Goal: Check status: Verify the current state of an ongoing process or item

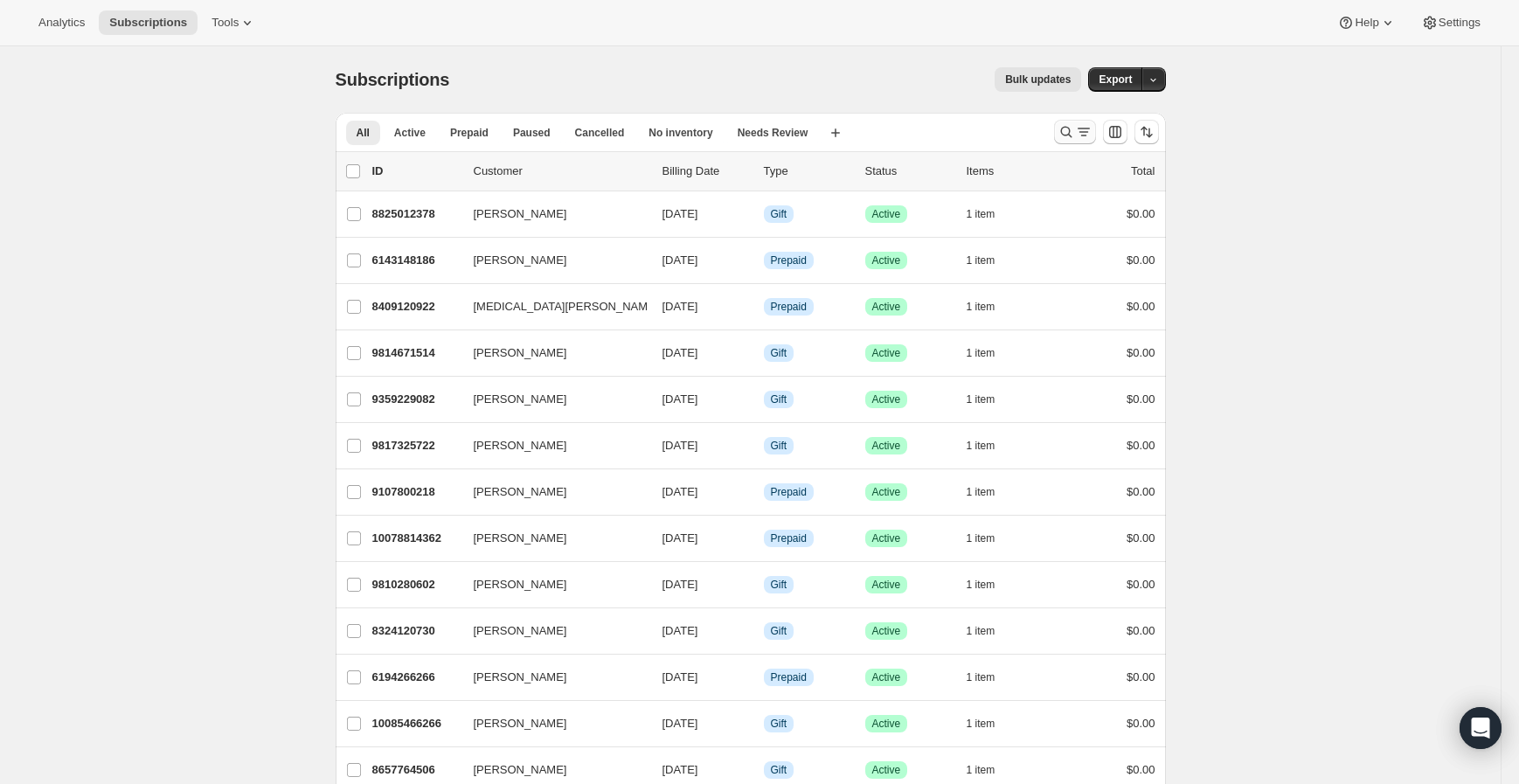
click at [1061, 135] on icon "Search and filter results" at bounding box center [1065, 131] width 18 height 18
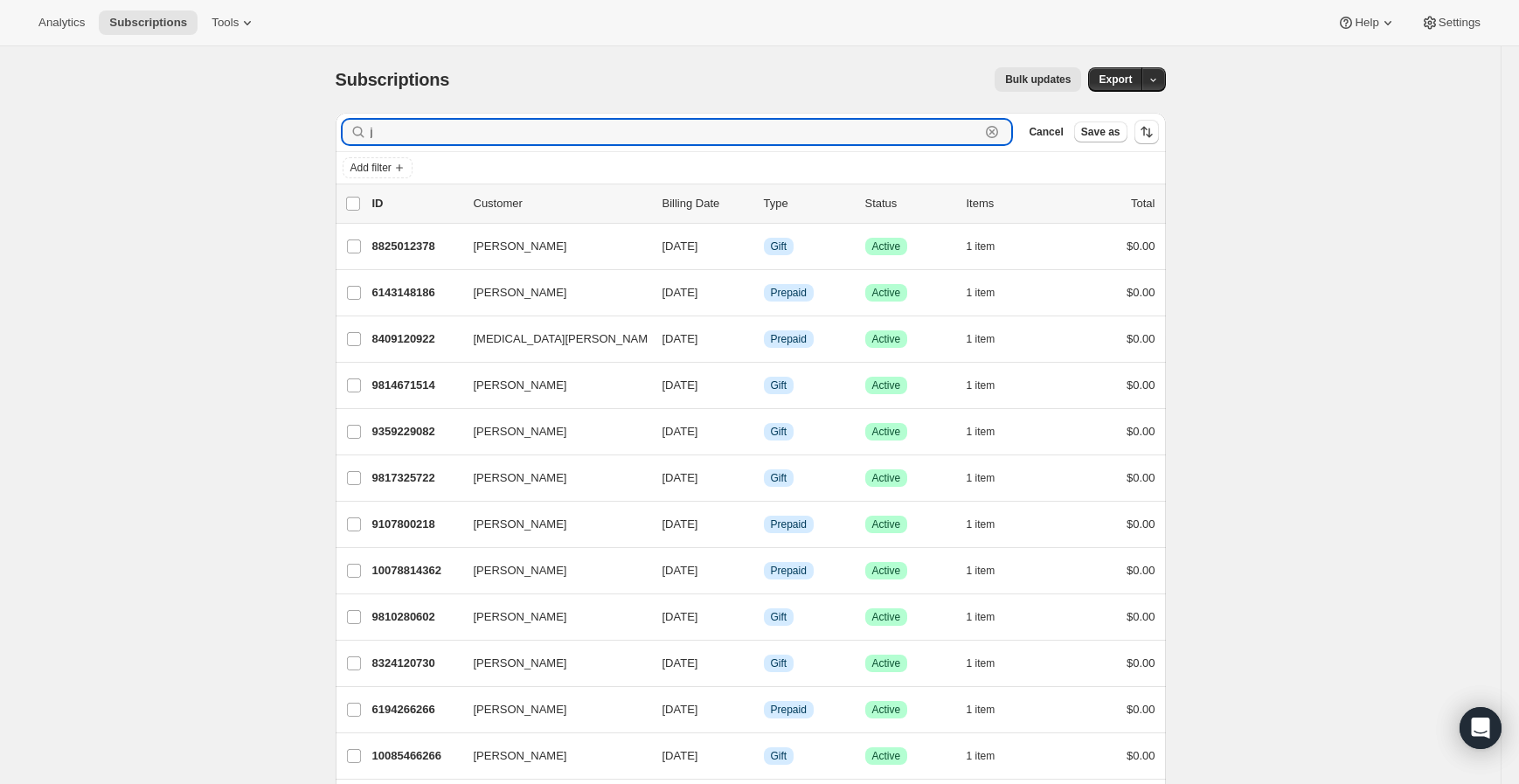
paste input "[EMAIL_ADDRESS][DOMAIN_NAME]"
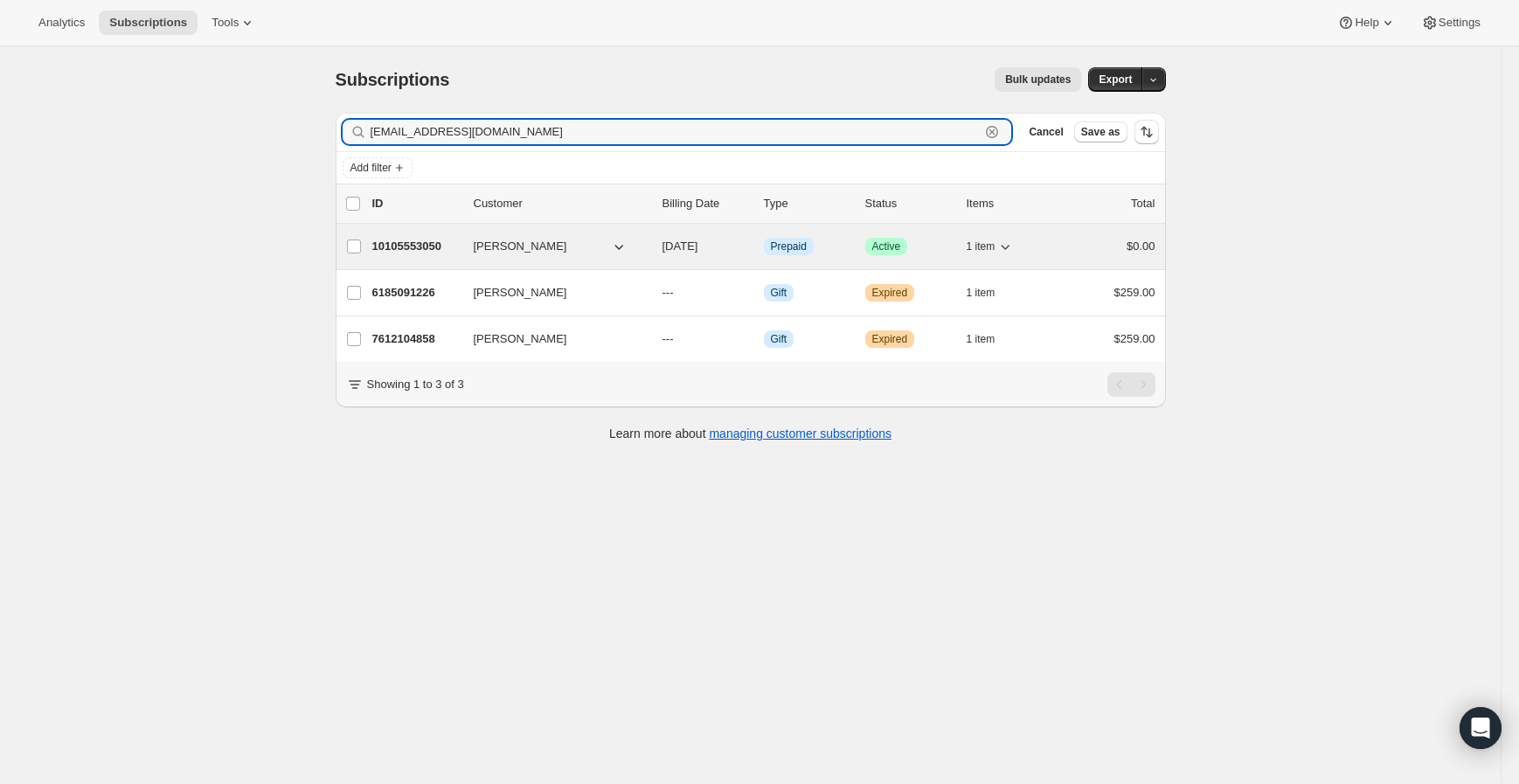
type input "[EMAIL_ADDRESS][DOMAIN_NAME]"
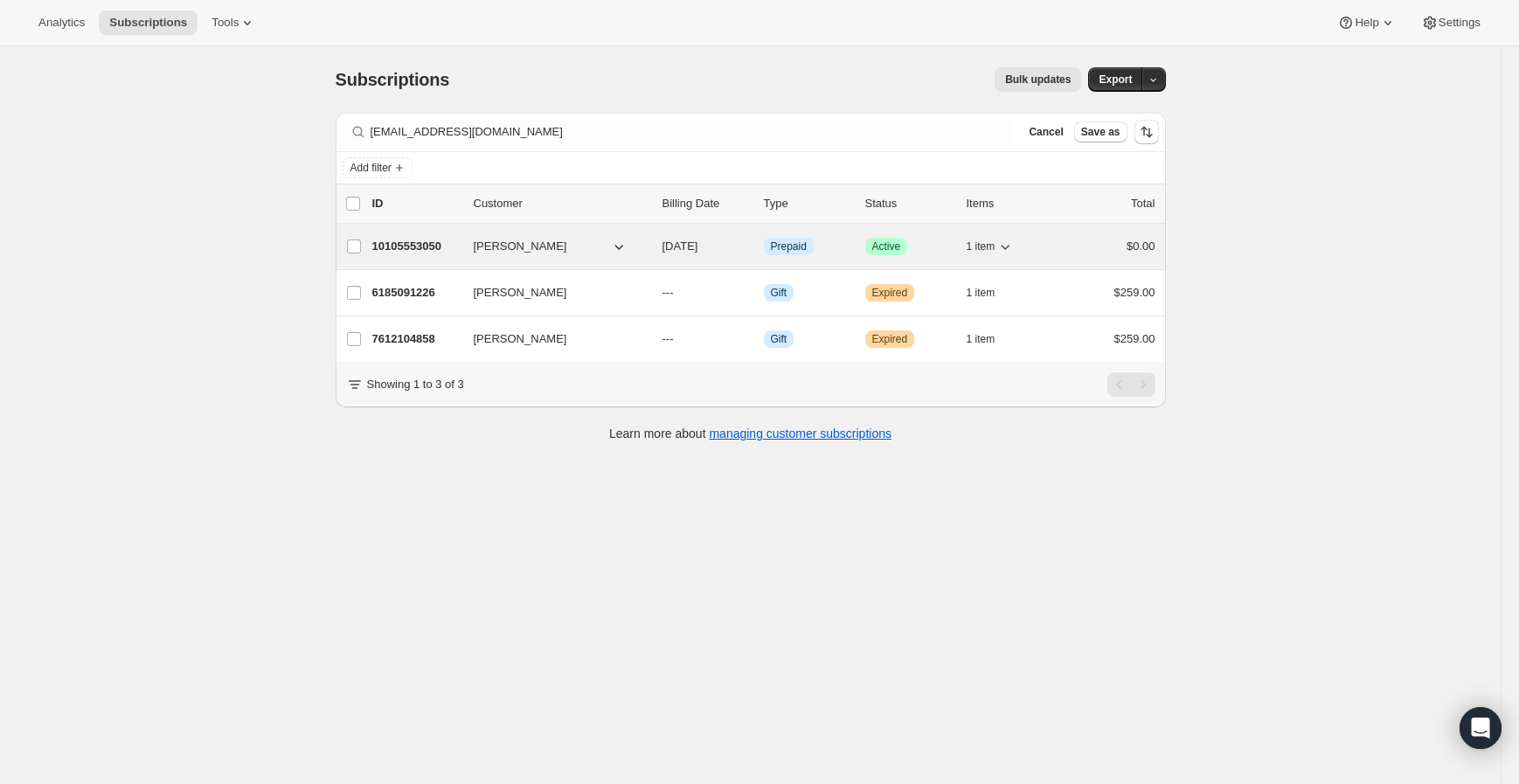
click at [415, 244] on p "10105553050" at bounding box center [416, 246] width 87 height 18
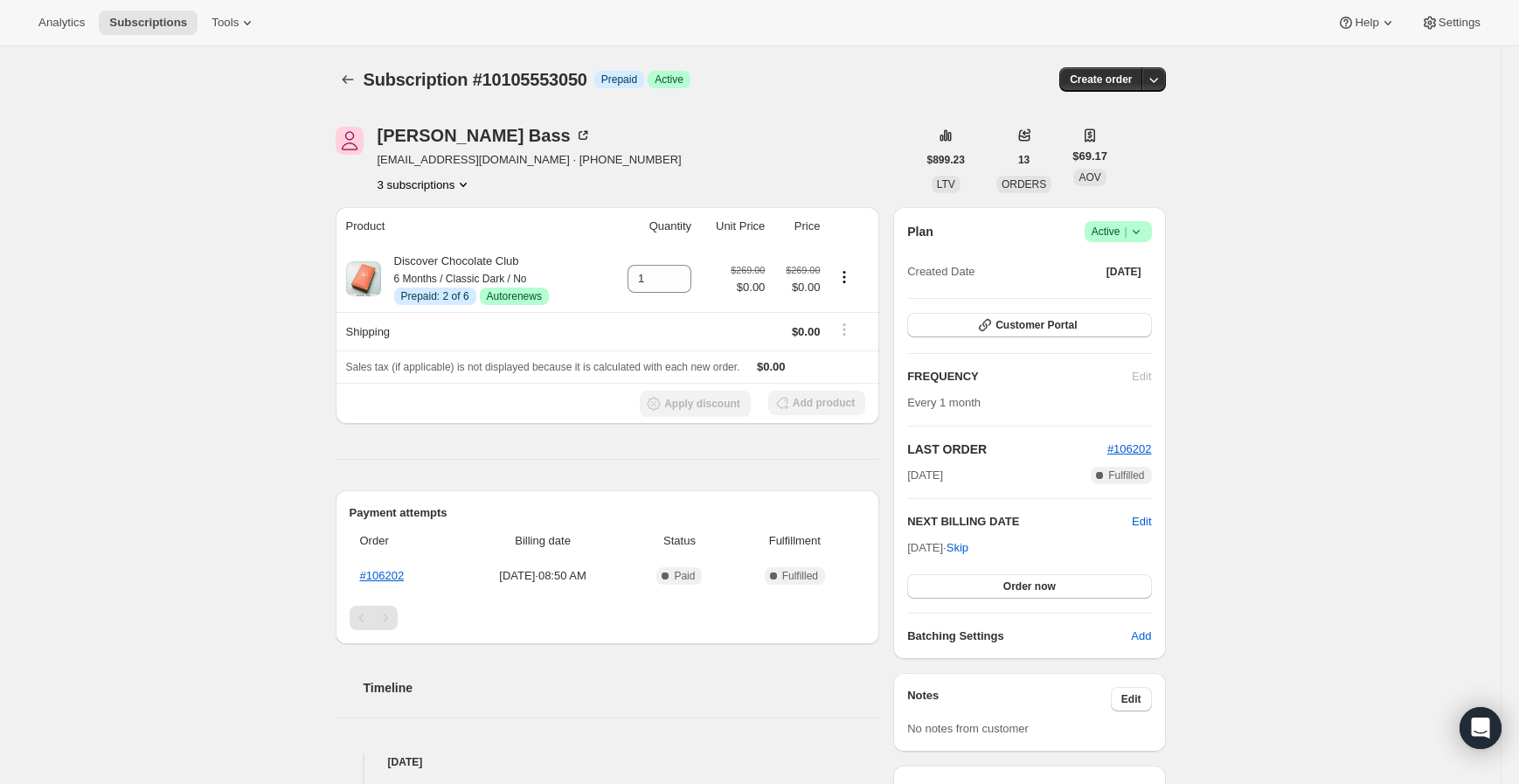
click at [1286, 517] on div "Subscription #10105553050. This page is ready Subscription #10105553050 Info Pr…" at bounding box center [750, 600] width 1500 height 1108
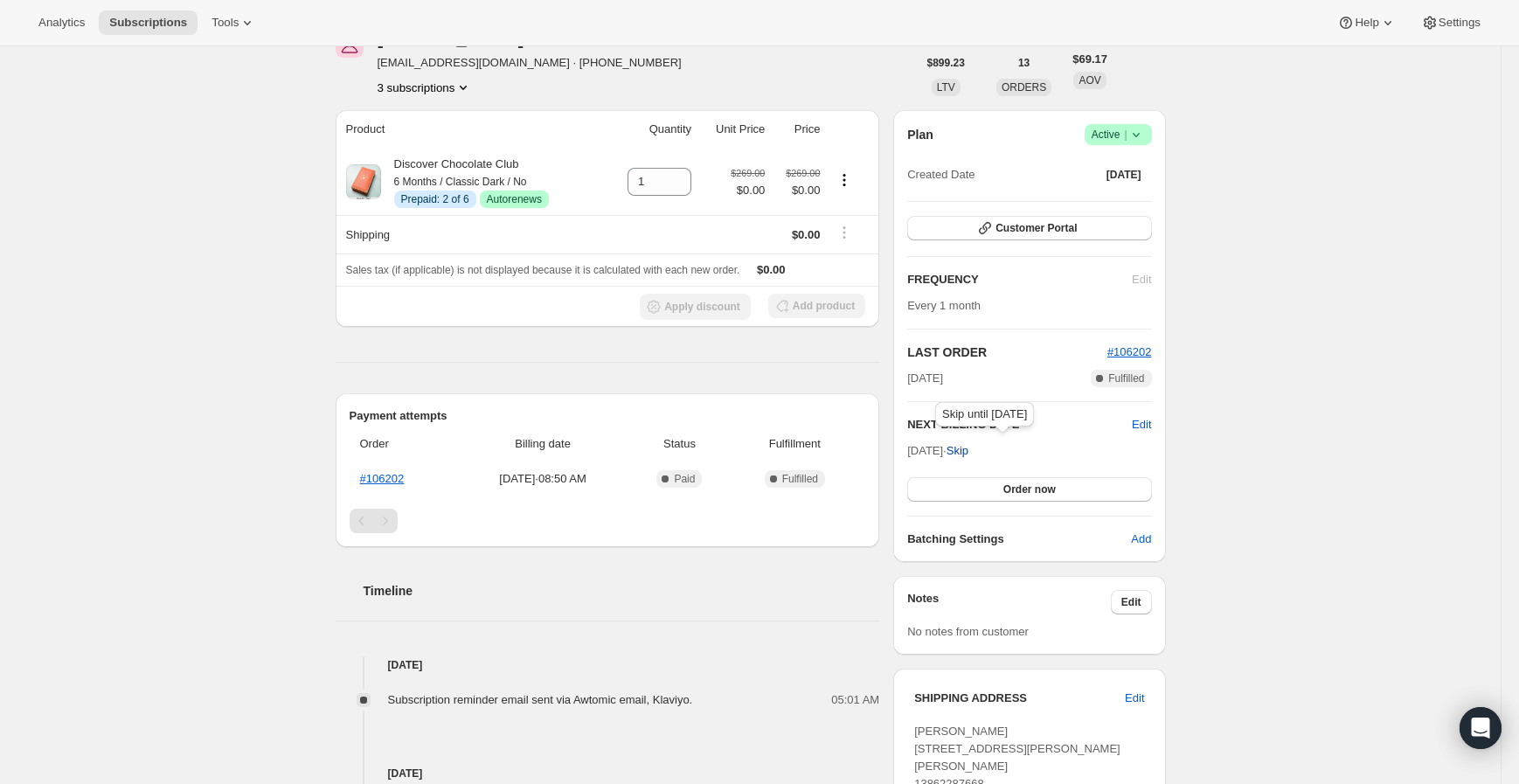
click at [968, 451] on span "Skip" at bounding box center [958, 451] width 22 height 18
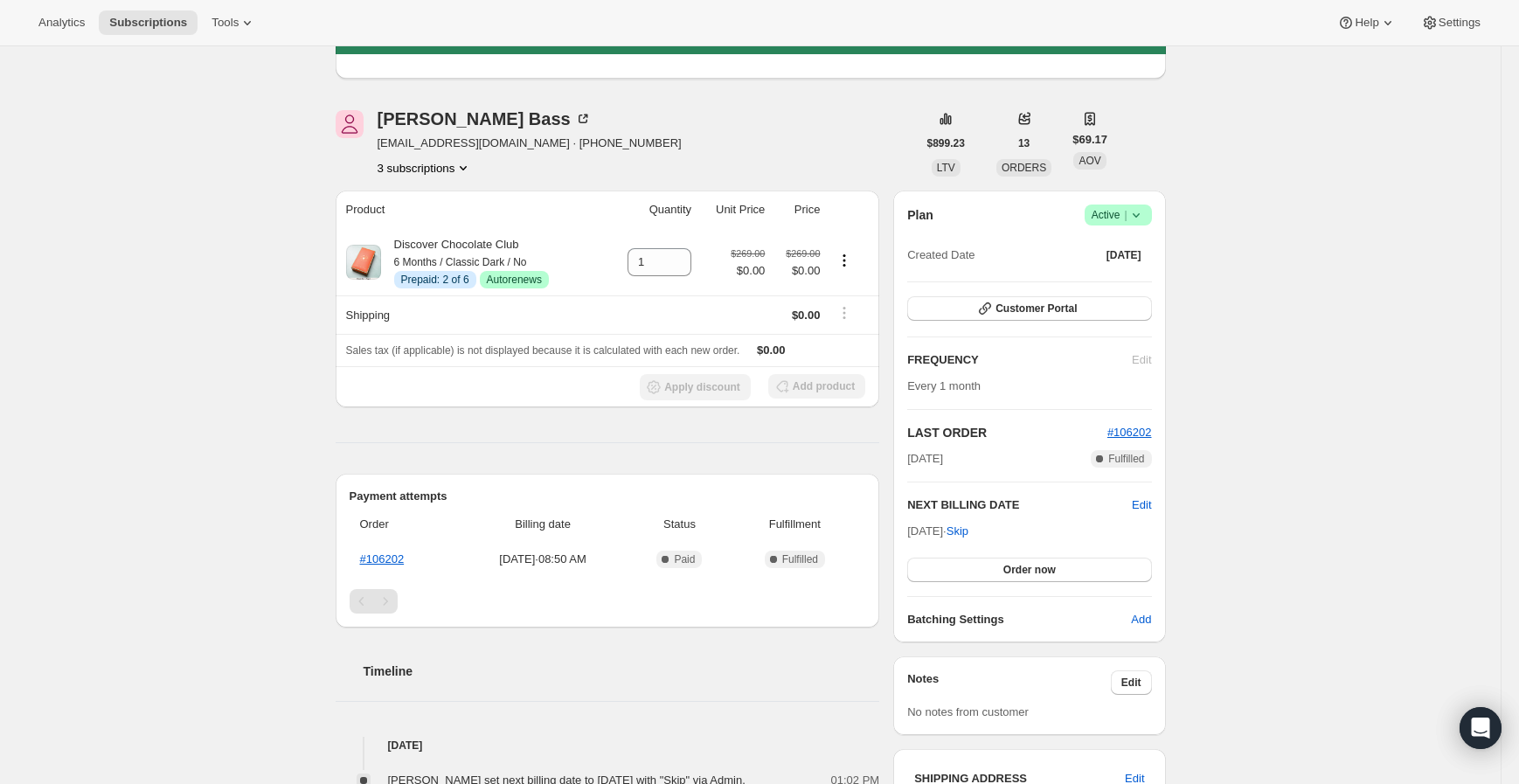
click at [199, 423] on div "Subscription #10105553050. This page is ready Subscription #10105553050 Info Pr…" at bounding box center [750, 543] width 1500 height 1188
